Goal: Register for event/course

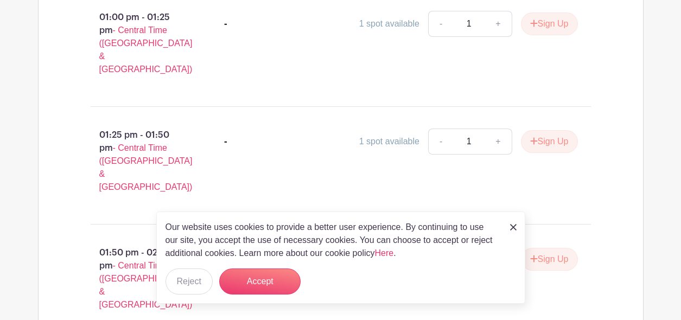
scroll to position [751, 0]
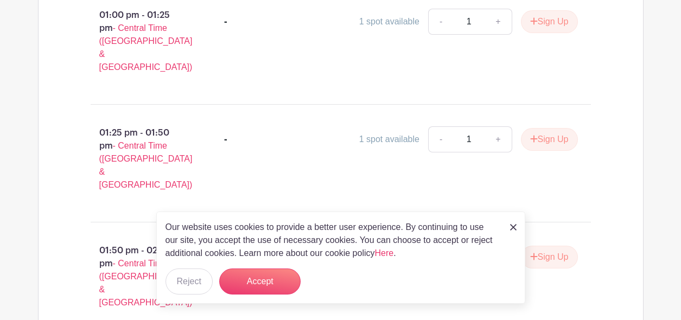
click at [511, 230] on img at bounding box center [513, 227] width 7 height 7
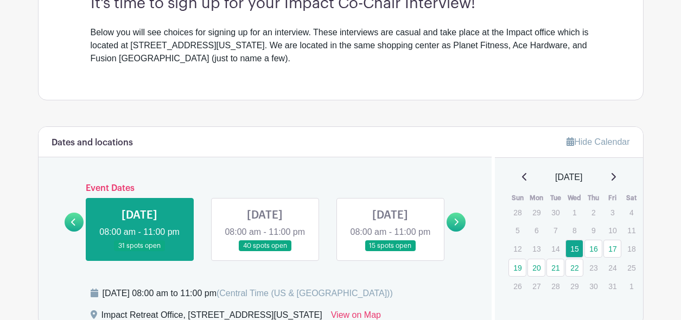
scroll to position [352, 0]
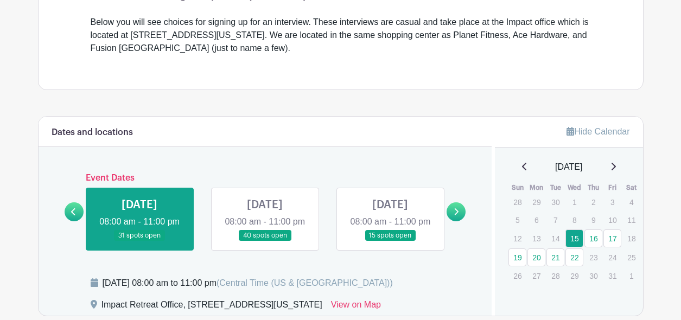
click at [454, 214] on link at bounding box center [456, 212] width 19 height 19
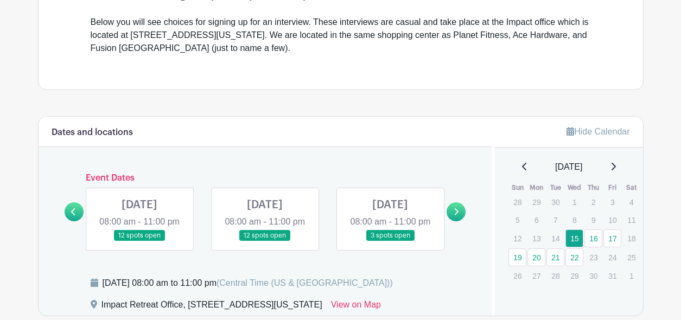
click at [454, 216] on icon at bounding box center [456, 212] width 5 height 8
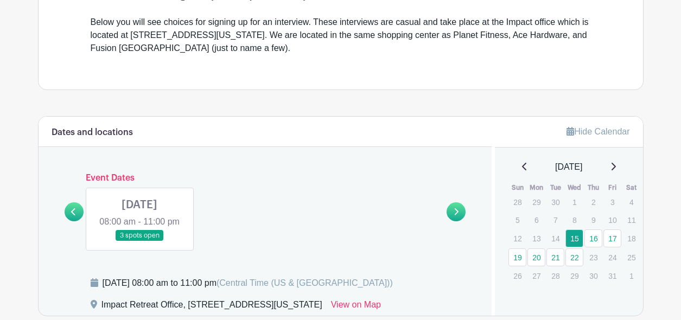
click at [81, 221] on link at bounding box center [74, 212] width 19 height 19
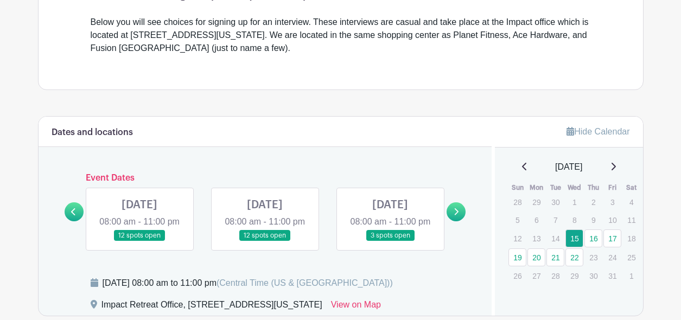
click at [72, 216] on icon at bounding box center [73, 212] width 5 height 8
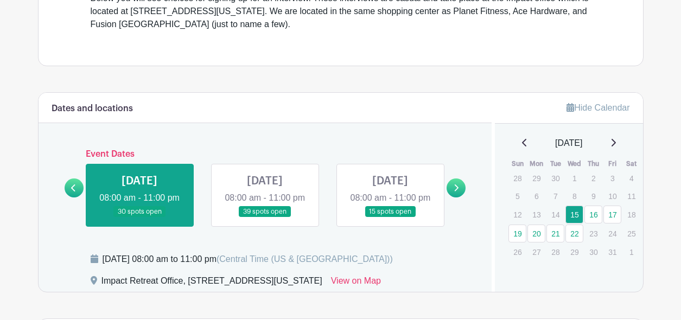
scroll to position [431, 0]
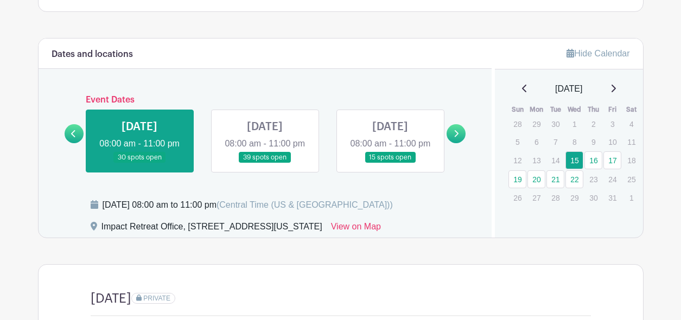
click at [265, 163] on link at bounding box center [265, 163] width 0 height 0
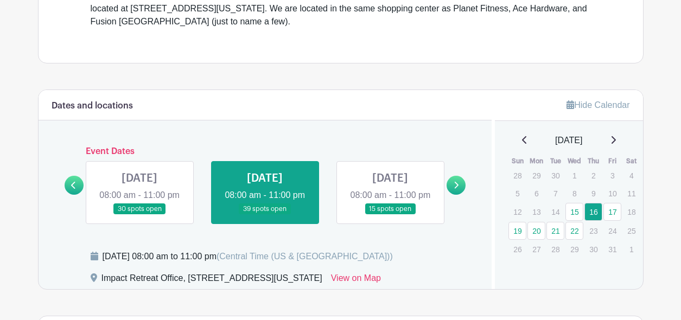
scroll to position [398, 0]
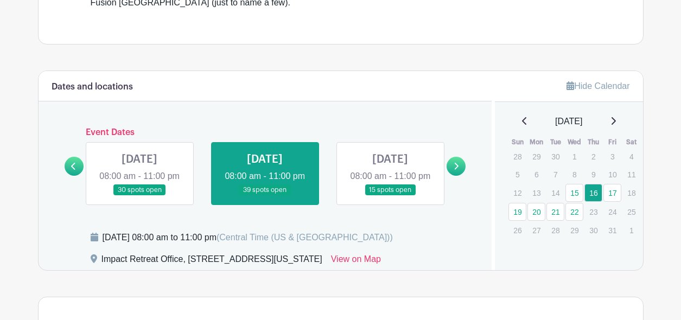
click at [140, 196] on link at bounding box center [140, 196] width 0 height 0
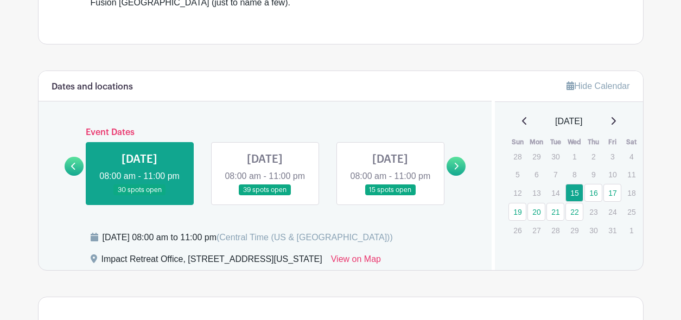
click at [390, 196] on link at bounding box center [390, 196] width 0 height 0
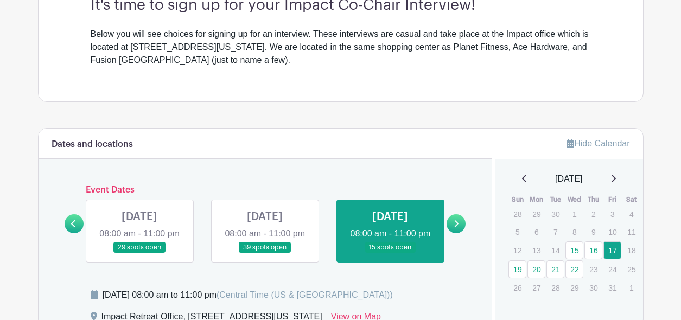
scroll to position [344, 0]
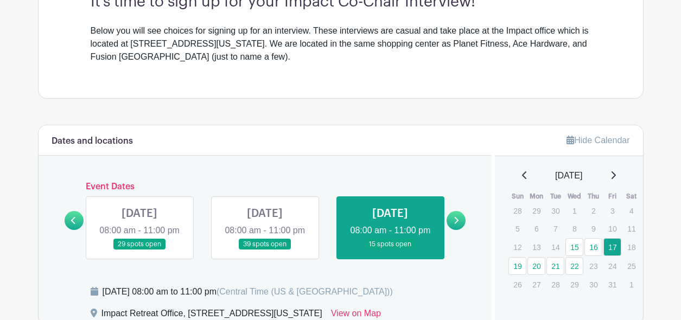
click at [140, 250] on link at bounding box center [140, 250] width 0 height 0
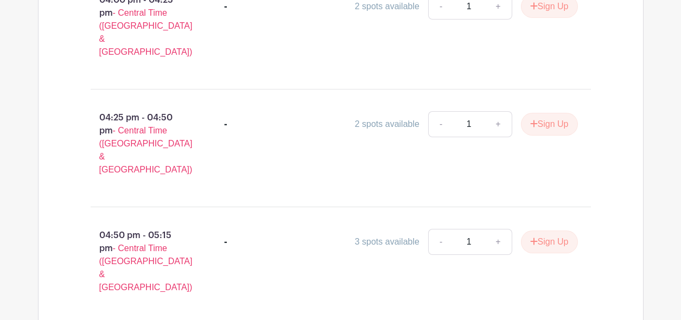
scroll to position [1602, 0]
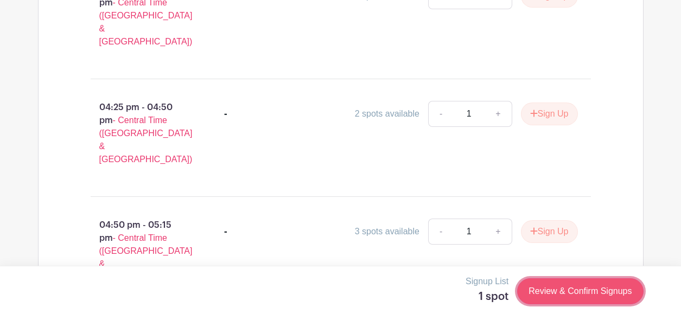
click at [557, 292] on link "Review & Confirm Signups" at bounding box center [580, 292] width 126 height 26
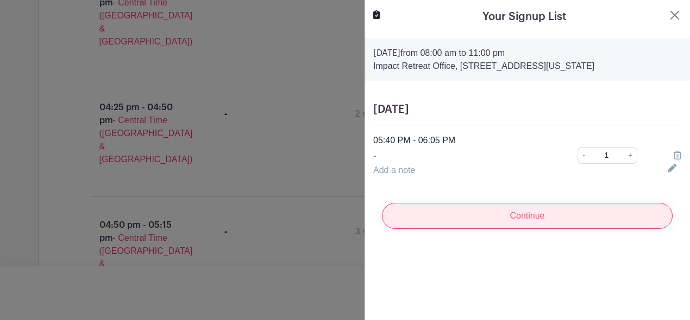
click at [538, 223] on input "Continue" at bounding box center [527, 216] width 290 height 26
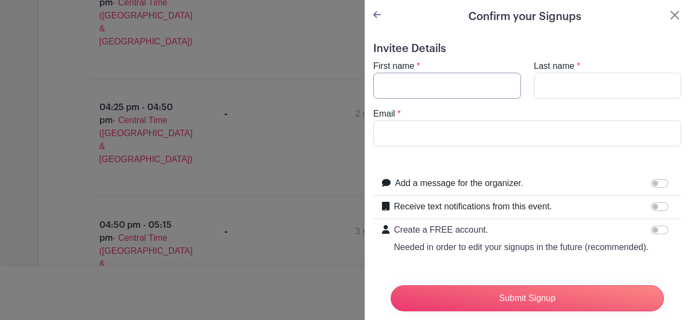
click at [424, 81] on input "First name" at bounding box center [447, 86] width 148 height 26
type input "[GEOGRAPHIC_DATA]"
click at [541, 90] on input "Last name" at bounding box center [608, 86] width 148 height 26
type input "[PERSON_NAME]"
click at [521, 133] on input "Email" at bounding box center [527, 134] width 308 height 26
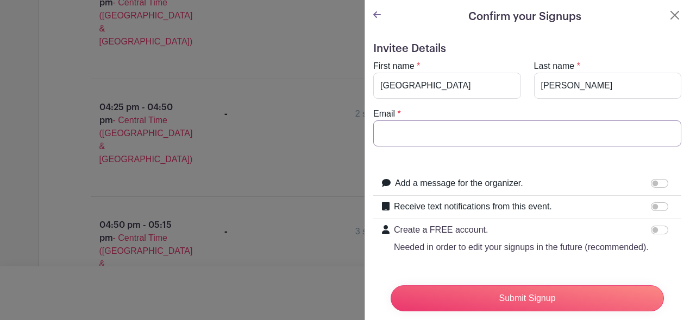
type input "[EMAIL_ADDRESS][DOMAIN_NAME]"
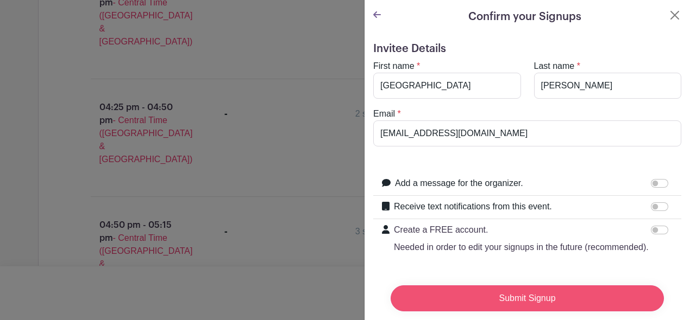
click at [540, 293] on input "Submit Signup" at bounding box center [526, 299] width 273 height 26
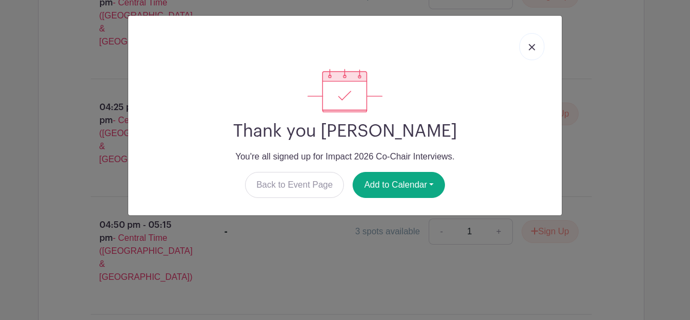
click at [534, 43] on link at bounding box center [531, 46] width 25 height 27
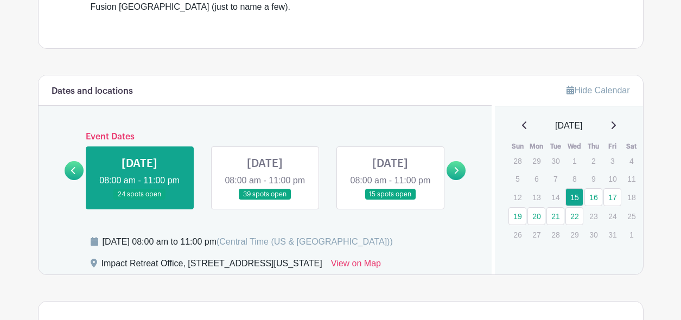
scroll to position [411, 0]
